Goal: Information Seeking & Learning: Learn about a topic

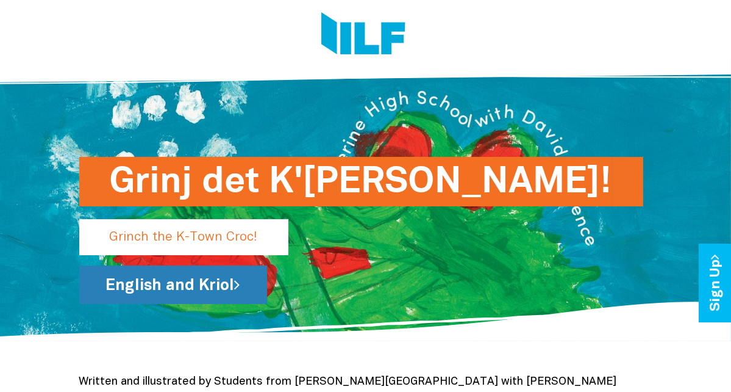
click at [136, 285] on link "English and Kriol" at bounding box center [173, 284] width 188 height 38
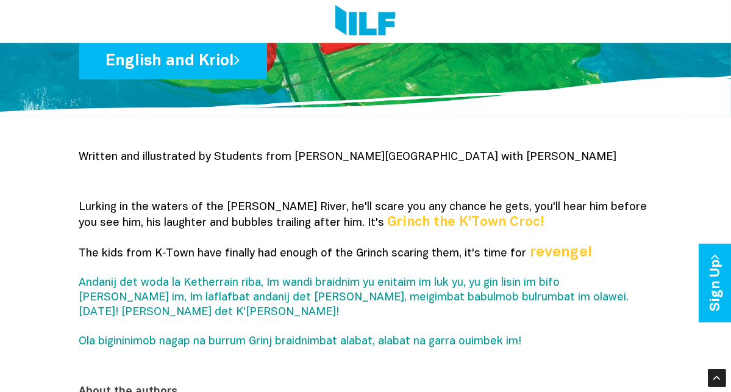
scroll to position [226, 0]
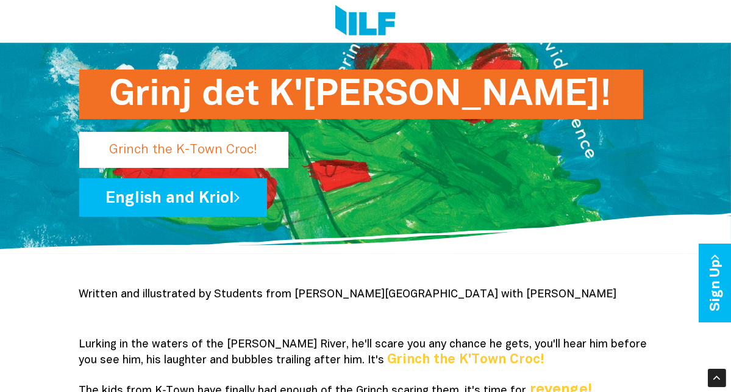
scroll to position [0, 0]
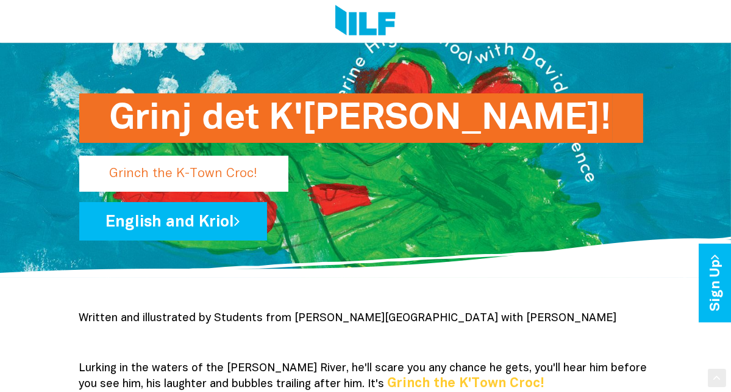
scroll to position [66, 0]
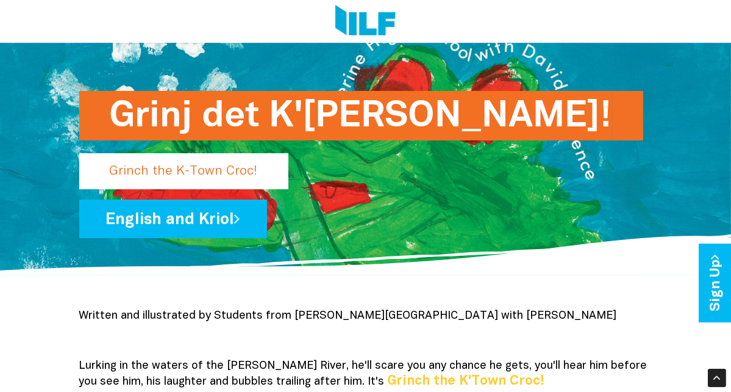
click at [154, 168] on p "Grinch the K-Town Croc!" at bounding box center [183, 171] width 209 height 36
click at [213, 109] on h1 "Grinj det K'[PERSON_NAME]!" at bounding box center [361, 115] width 503 height 49
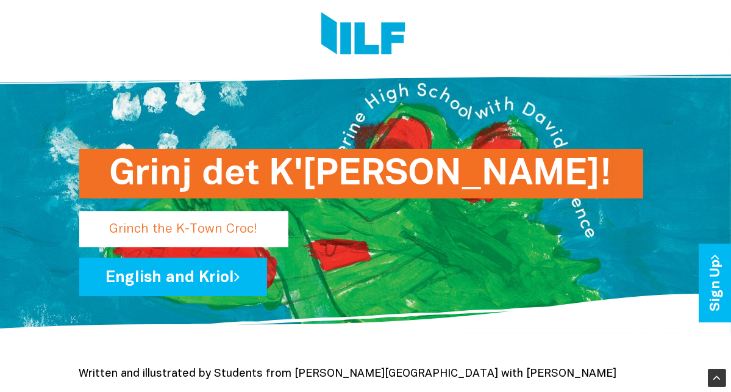
scroll to position [0, 0]
